Goal: Transaction & Acquisition: Purchase product/service

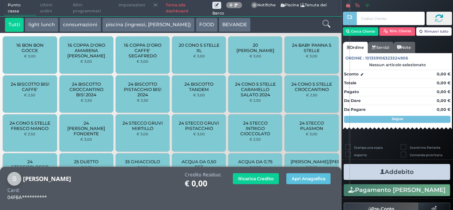
click at [328, 25] on icon at bounding box center [326, 24] width 8 height 8
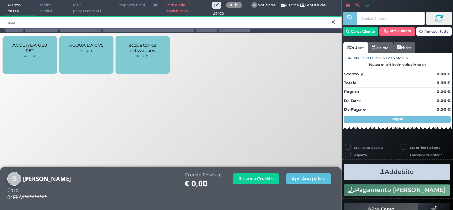
type input "acq"
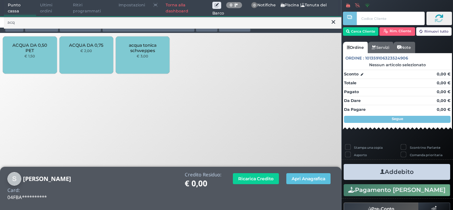
click at [16, 73] on div "ACQUA DA 0,50 PET € 1,50" at bounding box center [30, 54] width 54 height 37
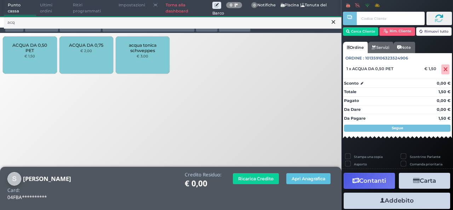
click at [21, 63] on div "ACQUA DA 0,50 PET € 1,50" at bounding box center [30, 54] width 54 height 37
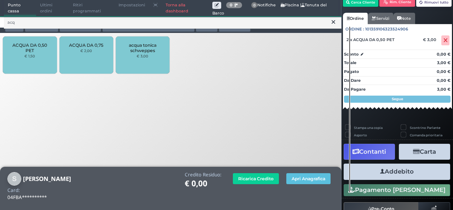
scroll to position [47, 0]
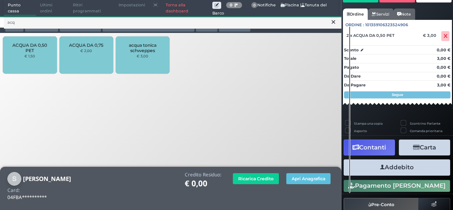
click at [380, 168] on icon "button" at bounding box center [382, 167] width 5 height 7
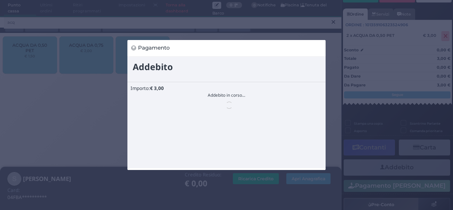
scroll to position [0, 0]
